Goal: Browse casually: Explore the website without a specific task or goal

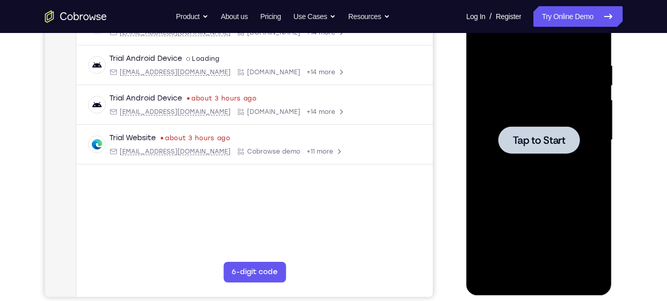
scroll to position [183, 0]
click at [585, 101] on div at bounding box center [539, 140] width 130 height 289
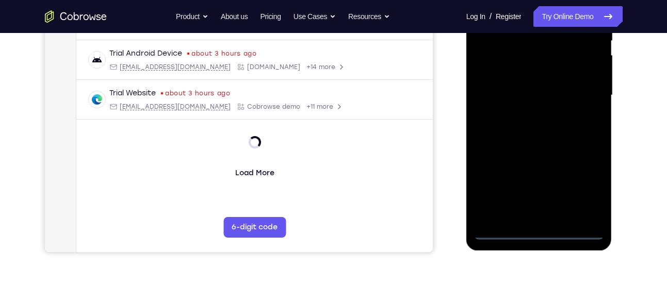
scroll to position [265, 0]
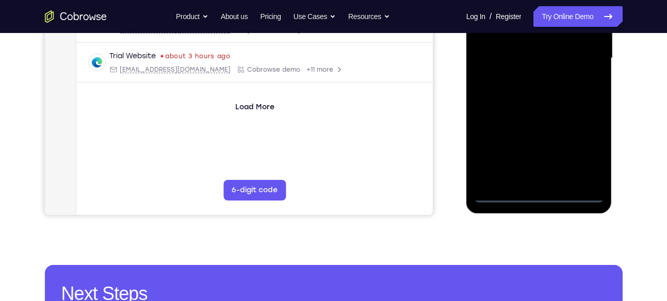
click at [537, 192] on div at bounding box center [539, 58] width 130 height 289
click at [592, 151] on div at bounding box center [539, 58] width 130 height 289
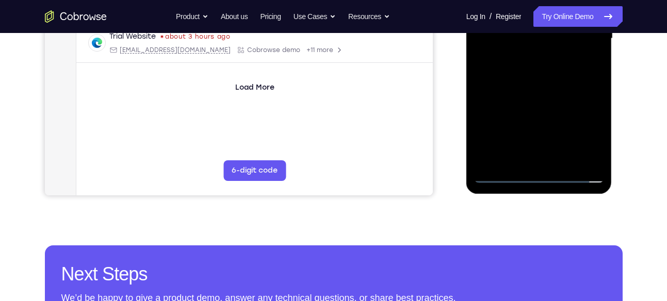
scroll to position [290, 0]
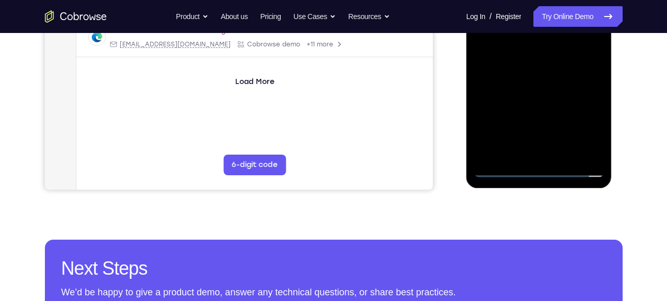
click at [541, 172] on div at bounding box center [539, 33] width 130 height 289
click at [578, 127] on div at bounding box center [539, 33] width 130 height 289
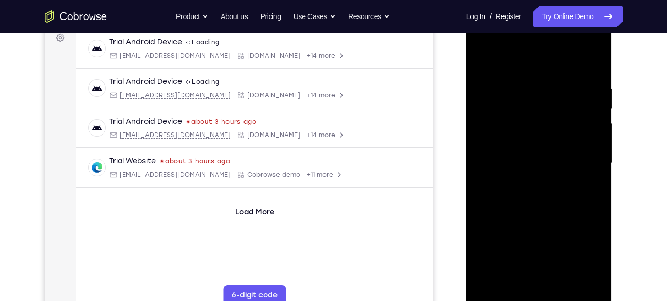
scroll to position [159, 0]
click at [482, 43] on div at bounding box center [539, 164] width 130 height 289
click at [578, 158] on div at bounding box center [539, 164] width 130 height 289
click at [523, 183] on div at bounding box center [539, 164] width 130 height 289
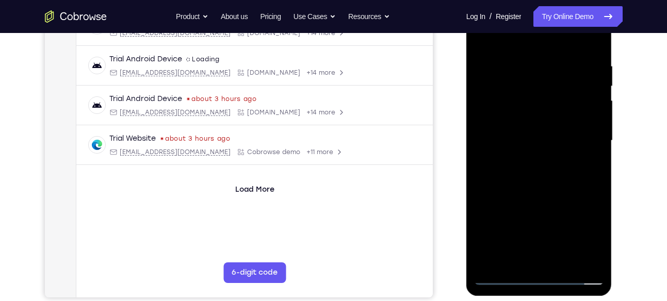
scroll to position [183, 0]
click at [519, 127] on div at bounding box center [539, 140] width 130 height 289
click at [506, 124] on div at bounding box center [539, 140] width 130 height 289
click at [495, 138] on div at bounding box center [539, 140] width 130 height 289
click at [506, 173] on div at bounding box center [539, 140] width 130 height 289
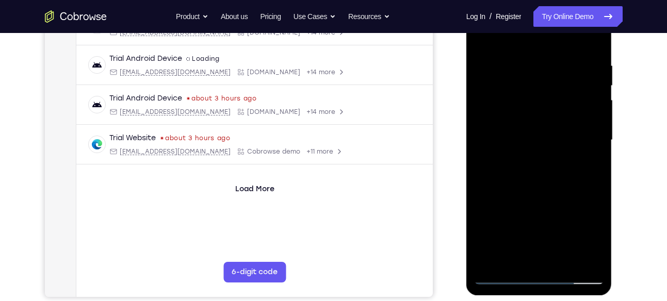
scroll to position [178, 0]
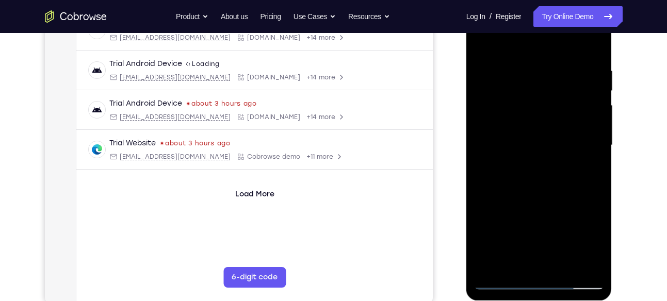
click at [510, 117] on div at bounding box center [539, 145] width 130 height 289
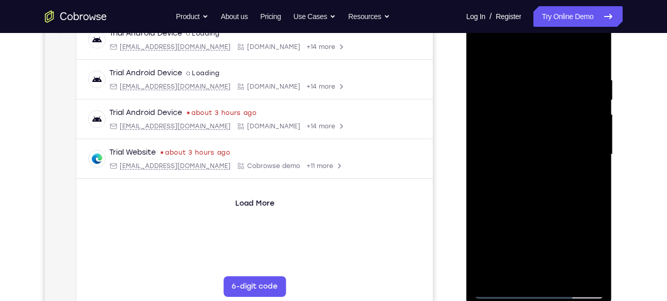
scroll to position [155, 0]
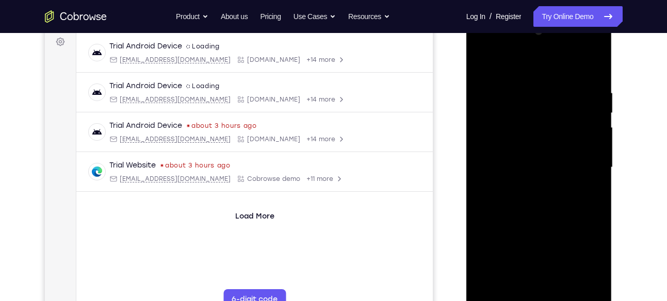
click at [596, 79] on div at bounding box center [539, 167] width 130 height 289
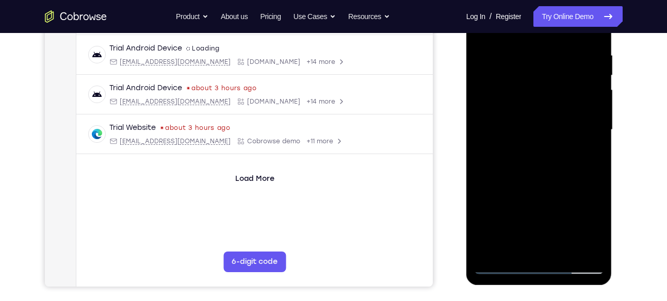
scroll to position [195, 0]
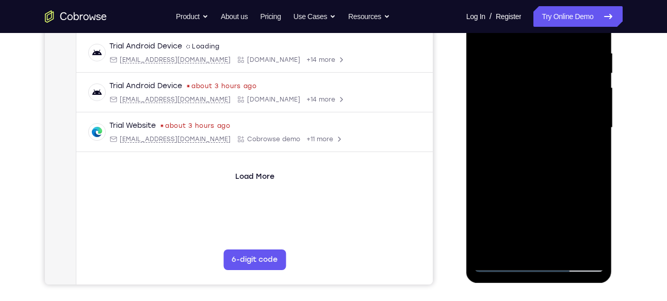
drag, startPoint x: 517, startPoint y: 150, endPoint x: 522, endPoint y: 123, distance: 27.8
click at [522, 123] on div at bounding box center [539, 127] width 130 height 289
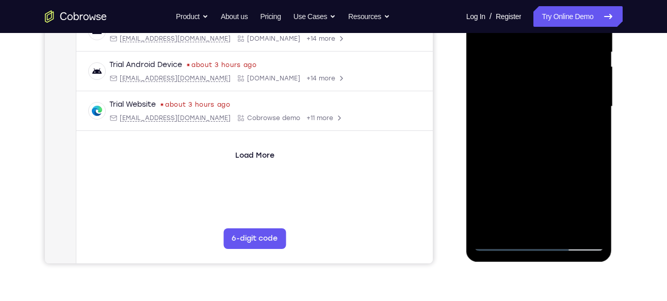
scroll to position [217, 0]
click at [598, 216] on div at bounding box center [539, 106] width 130 height 289
drag, startPoint x: 495, startPoint y: 167, endPoint x: 494, endPoint y: 107, distance: 59.9
click at [494, 107] on div at bounding box center [539, 106] width 130 height 289
click at [490, 178] on div at bounding box center [539, 106] width 130 height 289
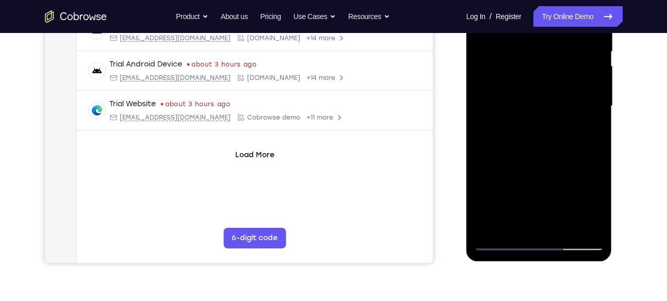
drag, startPoint x: 540, startPoint y: 131, endPoint x: 535, endPoint y: 93, distance: 37.4
click at [535, 93] on div at bounding box center [539, 106] width 130 height 289
drag, startPoint x: 547, startPoint y: 85, endPoint x: 546, endPoint y: 47, distance: 38.2
click at [546, 47] on div at bounding box center [539, 106] width 130 height 289
drag, startPoint x: 548, startPoint y: 143, endPoint x: 549, endPoint y: 52, distance: 91.4
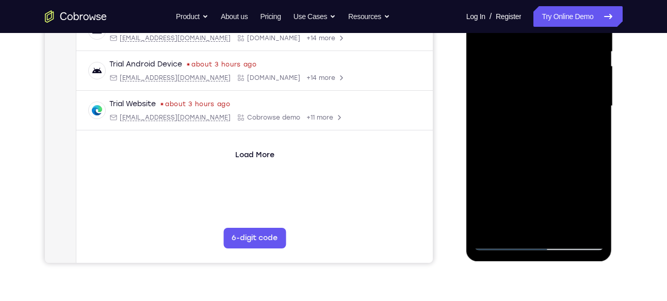
click at [549, 52] on div at bounding box center [539, 106] width 130 height 289
drag, startPoint x: 552, startPoint y: 183, endPoint x: 554, endPoint y: 90, distance: 92.4
click at [554, 90] on div at bounding box center [539, 106] width 130 height 289
drag, startPoint x: 572, startPoint y: 181, endPoint x: 564, endPoint y: 147, distance: 35.0
click at [564, 147] on div at bounding box center [539, 106] width 130 height 289
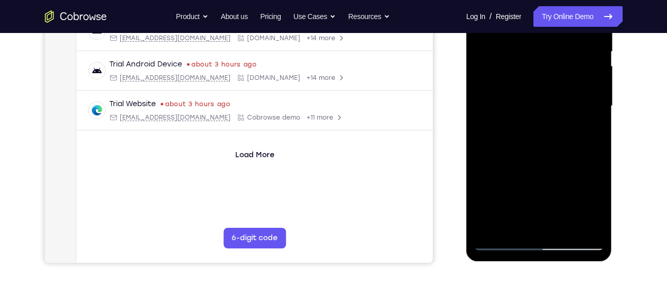
drag, startPoint x: 549, startPoint y: 162, endPoint x: 550, endPoint y: 110, distance: 51.1
click at [550, 110] on div at bounding box center [539, 106] width 130 height 289
drag, startPoint x: 558, startPoint y: 204, endPoint x: 554, endPoint y: 68, distance: 135.8
click at [554, 68] on div at bounding box center [539, 106] width 130 height 289
drag, startPoint x: 545, startPoint y: 187, endPoint x: 544, endPoint y: 149, distance: 38.2
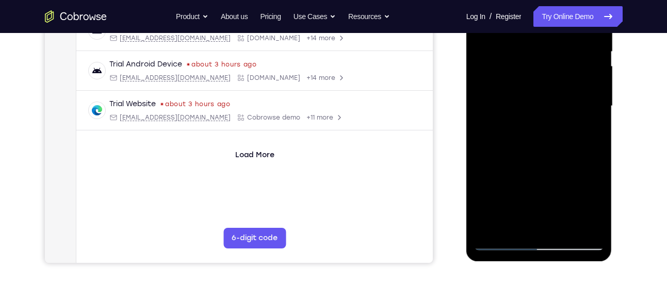
click at [544, 149] on div at bounding box center [539, 106] width 130 height 289
drag, startPoint x: 547, startPoint y: 177, endPoint x: 546, endPoint y: 58, distance: 119.2
click at [546, 58] on div at bounding box center [539, 106] width 130 height 289
drag, startPoint x: 549, startPoint y: 158, endPoint x: 550, endPoint y: 96, distance: 62.4
click at [550, 96] on div at bounding box center [539, 106] width 130 height 289
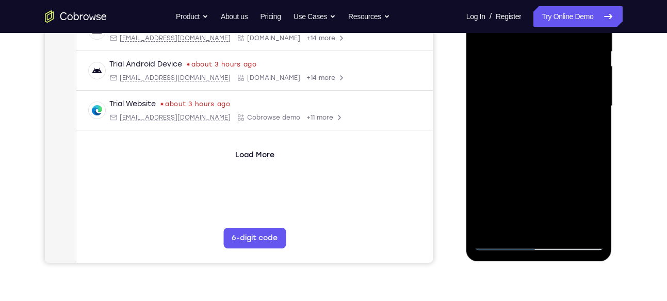
drag, startPoint x: 557, startPoint y: 176, endPoint x: 560, endPoint y: 59, distance: 116.7
click at [560, 59] on div at bounding box center [539, 106] width 130 height 289
drag, startPoint x: 559, startPoint y: 171, endPoint x: 551, endPoint y: 88, distance: 83.4
click at [551, 88] on div at bounding box center [539, 106] width 130 height 289
drag, startPoint x: 552, startPoint y: 166, endPoint x: 551, endPoint y: 103, distance: 63.5
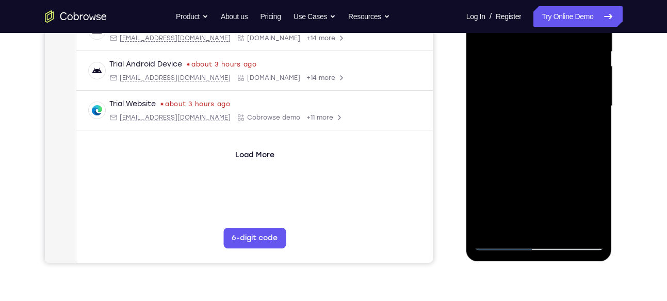
click at [551, 103] on div at bounding box center [539, 106] width 130 height 289
drag, startPoint x: 557, startPoint y: 173, endPoint x: 556, endPoint y: 135, distance: 38.2
click at [556, 135] on div at bounding box center [539, 106] width 130 height 289
click at [487, 132] on div at bounding box center [539, 106] width 130 height 289
drag, startPoint x: 525, startPoint y: 156, endPoint x: 517, endPoint y: 111, distance: 45.1
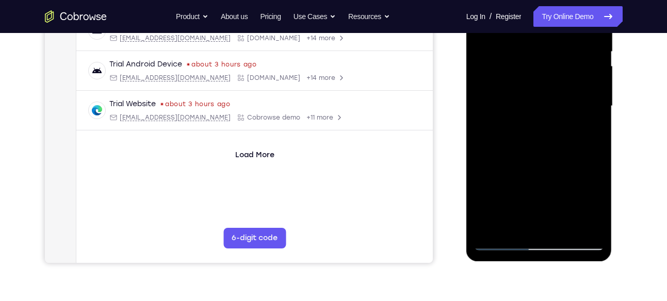
click at [517, 111] on div at bounding box center [539, 106] width 130 height 289
drag, startPoint x: 556, startPoint y: 179, endPoint x: 556, endPoint y: 67, distance: 111.5
click at [556, 67] on div at bounding box center [539, 106] width 130 height 289
drag, startPoint x: 568, startPoint y: 182, endPoint x: 572, endPoint y: 45, distance: 136.8
click at [572, 45] on div at bounding box center [539, 106] width 130 height 289
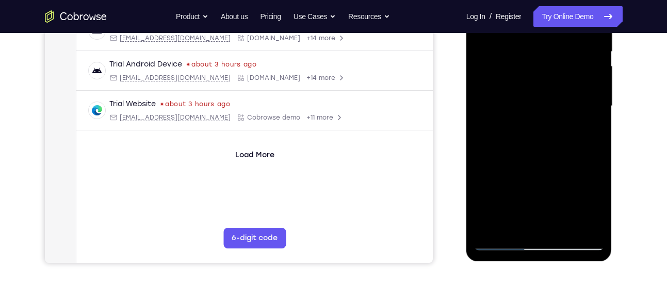
drag, startPoint x: 573, startPoint y: 183, endPoint x: 567, endPoint y: 64, distance: 118.8
click at [567, 64] on div at bounding box center [539, 106] width 130 height 289
drag, startPoint x: 526, startPoint y: 150, endPoint x: 536, endPoint y: 82, distance: 68.7
click at [536, 82] on div at bounding box center [539, 106] width 130 height 289
drag, startPoint x: 593, startPoint y: 101, endPoint x: 593, endPoint y: 131, distance: 29.9
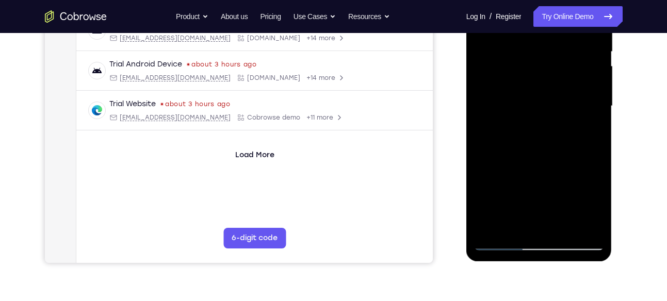
click at [593, 131] on div at bounding box center [539, 106] width 130 height 289
drag, startPoint x: 570, startPoint y: 99, endPoint x: 569, endPoint y: 114, distance: 15.0
click at [569, 114] on div at bounding box center [539, 106] width 130 height 289
drag, startPoint x: 570, startPoint y: 152, endPoint x: 575, endPoint y: 49, distance: 103.3
click at [575, 49] on div at bounding box center [539, 106] width 130 height 289
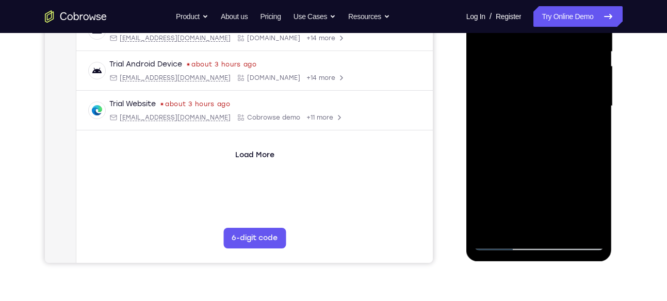
drag, startPoint x: 583, startPoint y: 167, endPoint x: 581, endPoint y: 131, distance: 35.6
click at [581, 131] on div at bounding box center [539, 106] width 130 height 289
drag, startPoint x: 581, startPoint y: 173, endPoint x: 580, endPoint y: 151, distance: 22.7
click at [580, 151] on div at bounding box center [539, 106] width 130 height 289
drag, startPoint x: 567, startPoint y: 184, endPoint x: 568, endPoint y: 132, distance: 52.1
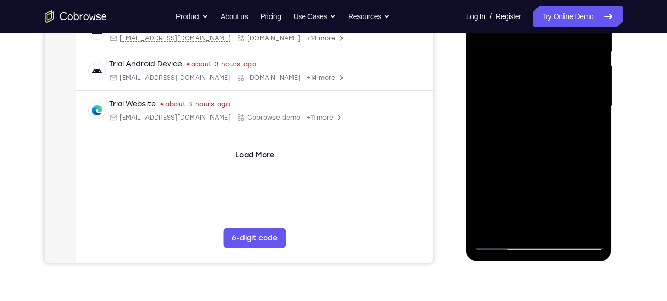
click at [568, 132] on div at bounding box center [539, 106] width 130 height 289
drag, startPoint x: 570, startPoint y: 134, endPoint x: 569, endPoint y: 63, distance: 70.7
click at [569, 63] on div at bounding box center [539, 106] width 130 height 289
drag, startPoint x: 574, startPoint y: 178, endPoint x: 573, endPoint y: 85, distance: 92.4
click at [573, 85] on div at bounding box center [539, 106] width 130 height 289
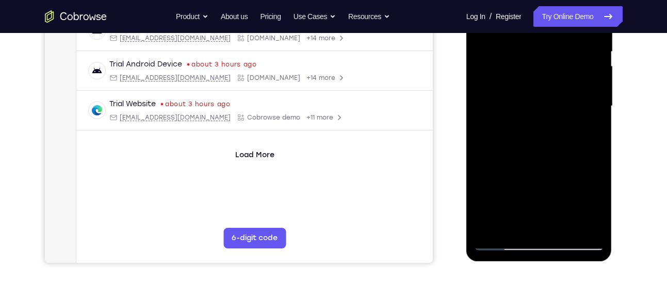
drag, startPoint x: 571, startPoint y: 173, endPoint x: 562, endPoint y: 78, distance: 95.4
click at [562, 78] on div at bounding box center [539, 106] width 130 height 289
drag, startPoint x: 565, startPoint y: 173, endPoint x: 565, endPoint y: 81, distance: 92.9
click at [565, 81] on div at bounding box center [539, 106] width 130 height 289
drag, startPoint x: 576, startPoint y: 145, endPoint x: 575, endPoint y: 26, distance: 118.7
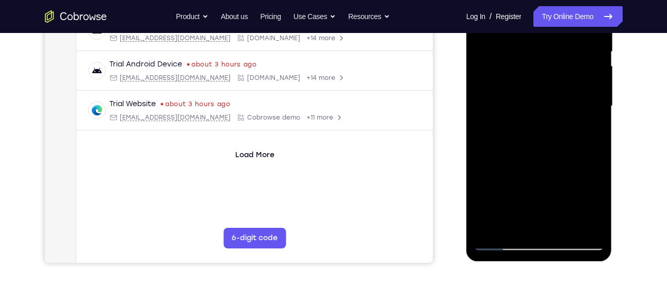
click at [575, 26] on div at bounding box center [539, 106] width 130 height 289
drag, startPoint x: 576, startPoint y: 171, endPoint x: 575, endPoint y: 51, distance: 120.2
click at [575, 51] on div at bounding box center [539, 106] width 130 height 289
drag, startPoint x: 560, startPoint y: 197, endPoint x: 558, endPoint y: 161, distance: 35.7
click at [558, 161] on div at bounding box center [539, 106] width 130 height 289
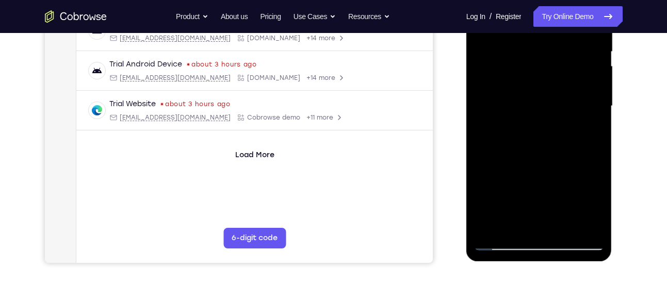
drag, startPoint x: 566, startPoint y: 198, endPoint x: 559, endPoint y: 101, distance: 97.2
click at [559, 101] on div at bounding box center [539, 106] width 130 height 289
drag, startPoint x: 568, startPoint y: 168, endPoint x: 558, endPoint y: 44, distance: 124.2
click at [558, 44] on div at bounding box center [539, 106] width 130 height 289
drag, startPoint x: 558, startPoint y: 93, endPoint x: 558, endPoint y: 106, distance: 12.9
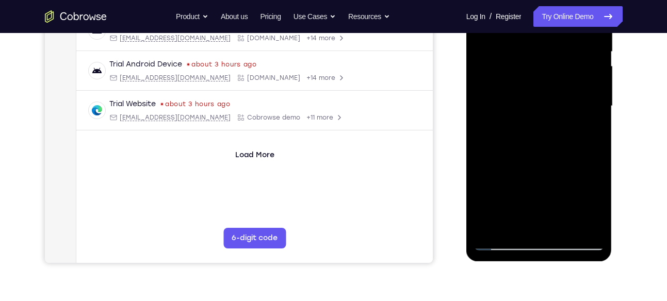
click at [558, 106] on div at bounding box center [539, 106] width 130 height 289
drag, startPoint x: 521, startPoint y: 170, endPoint x: 528, endPoint y: 75, distance: 94.7
click at [528, 75] on div at bounding box center [539, 106] width 130 height 289
drag, startPoint x: 527, startPoint y: 158, endPoint x: 528, endPoint y: 49, distance: 109.4
click at [528, 49] on div at bounding box center [539, 106] width 130 height 289
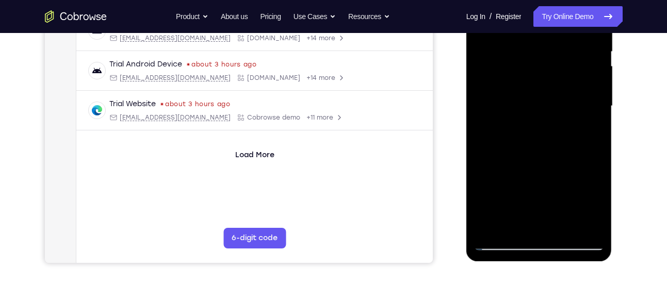
drag, startPoint x: 527, startPoint y: 98, endPoint x: 527, endPoint y: 143, distance: 45.9
click at [527, 143] on div at bounding box center [539, 106] width 130 height 289
drag, startPoint x: 523, startPoint y: 175, endPoint x: 523, endPoint y: 79, distance: 96.0
click at [523, 79] on div at bounding box center [539, 106] width 130 height 289
drag, startPoint x: 550, startPoint y: 151, endPoint x: 545, endPoint y: 60, distance: 90.9
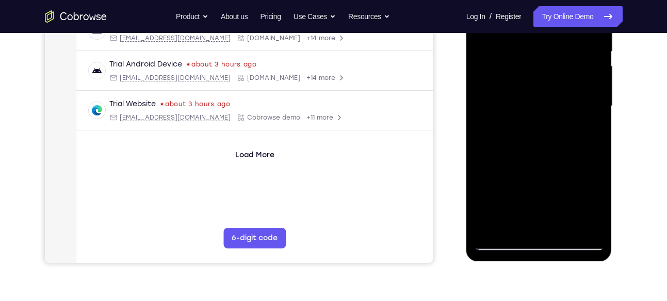
click at [545, 60] on div at bounding box center [539, 106] width 130 height 289
click at [593, 158] on div at bounding box center [539, 106] width 130 height 289
drag, startPoint x: 567, startPoint y: 202, endPoint x: 559, endPoint y: 57, distance: 145.2
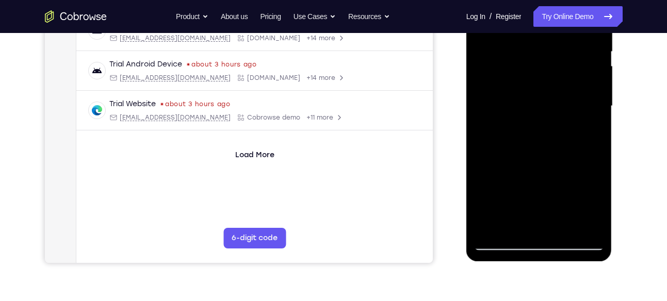
click at [559, 57] on div at bounding box center [539, 106] width 130 height 289
drag, startPoint x: 559, startPoint y: 163, endPoint x: 557, endPoint y: 29, distance: 133.7
click at [557, 29] on div at bounding box center [539, 106] width 130 height 289
drag, startPoint x: 564, startPoint y: 166, endPoint x: 561, endPoint y: 86, distance: 79.5
click at [561, 86] on div at bounding box center [539, 106] width 130 height 289
